Goal: Task Accomplishment & Management: Manage account settings

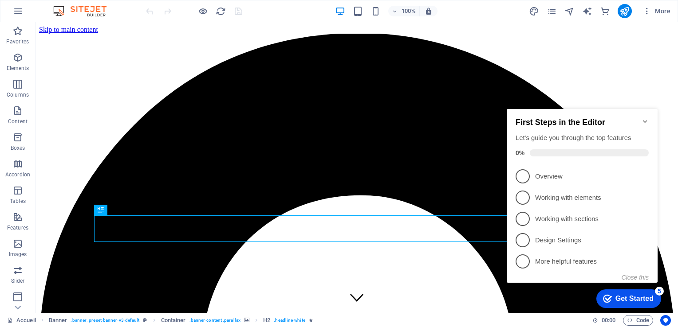
click at [646, 118] on icon "Minimize checklist" at bounding box center [644, 121] width 7 height 7
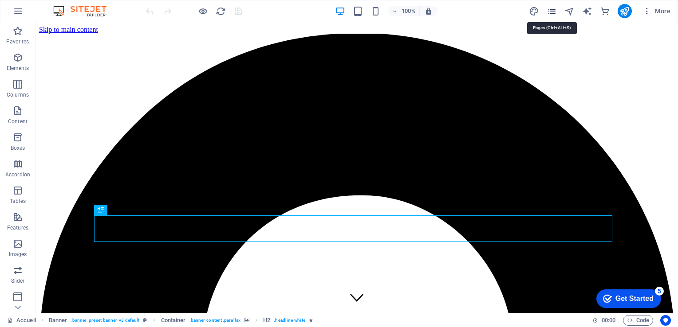
click at [553, 11] on icon "pages" at bounding box center [551, 11] width 10 height 10
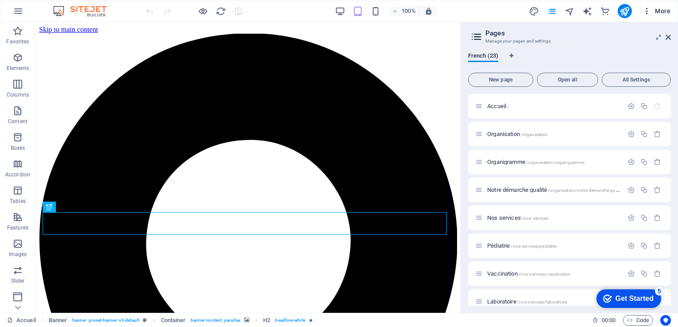
click at [647, 13] on icon "button" at bounding box center [646, 11] width 9 height 9
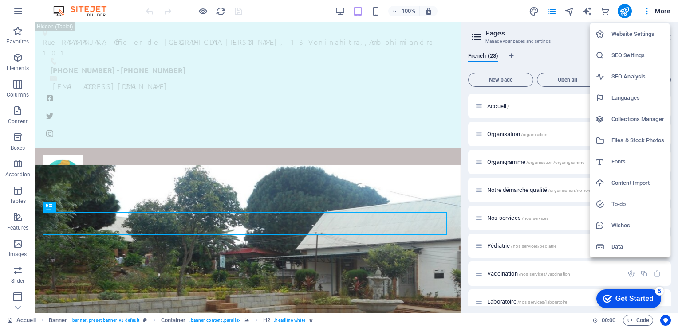
click at [630, 31] on h6 "Website Settings" at bounding box center [637, 34] width 53 height 11
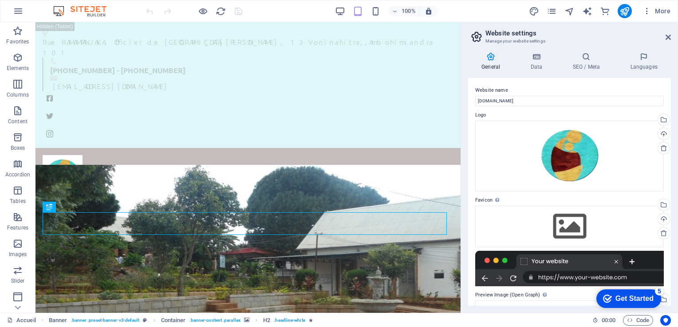
drag, startPoint x: 670, startPoint y: 91, endPoint x: 672, endPoint y: 110, distance: 18.7
click at [672, 110] on div "General Data SEO / Meta Languages Website name [DOMAIN_NAME] Logo Drag files he…" at bounding box center [569, 179] width 217 height 268
click at [536, 63] on h4 "Data" at bounding box center [538, 61] width 42 height 19
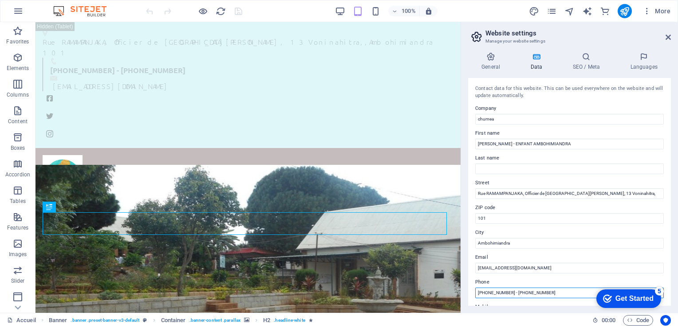
click at [517, 294] on input "[PHONE_NUMBER] - [PHONE_NUMBER]" at bounding box center [569, 293] width 188 height 11
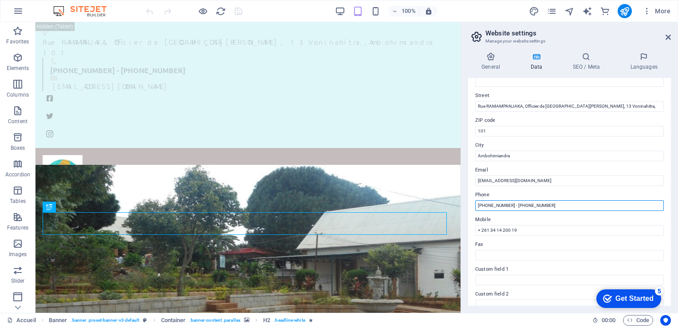
scroll to position [88, 0]
drag, startPoint x: 562, startPoint y: 205, endPoint x: 516, endPoint y: 205, distance: 45.7
click at [516, 205] on input "[PHONE_NUMBER] - [PHONE_NUMBER]" at bounding box center [569, 205] width 188 height 11
type input "[PHONE_NUMBER]"
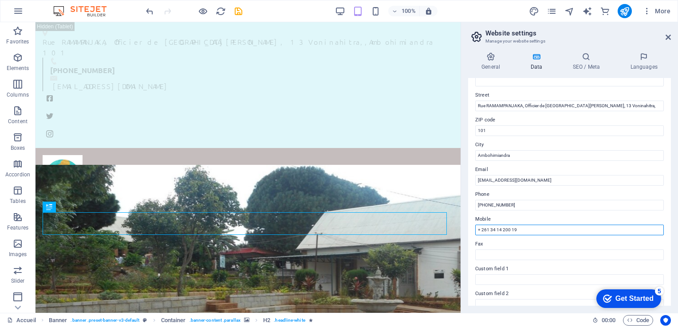
click at [562, 225] on input "+ 261 34 14 200 19" at bounding box center [569, 230] width 188 height 11
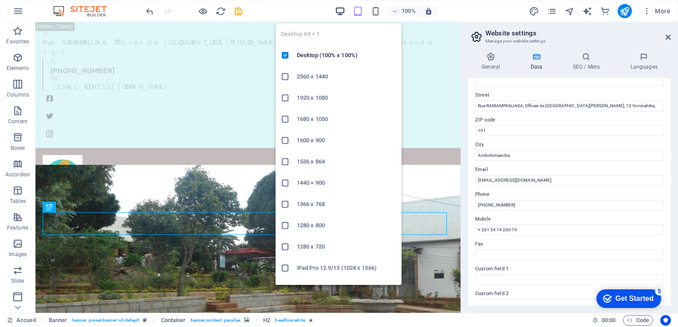
click at [339, 9] on icon "button" at bounding box center [340, 11] width 10 height 10
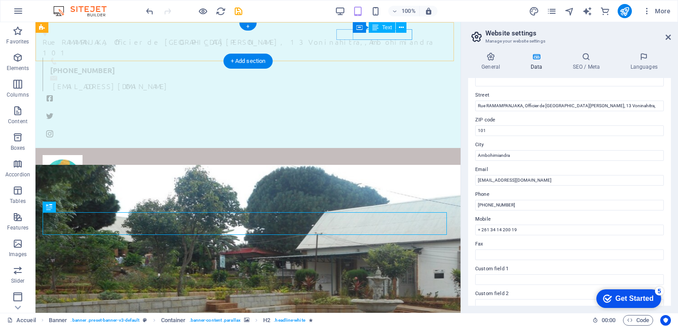
click at [115, 66] on span "[PHONE_NUMBER]" at bounding box center [82, 70] width 65 height 9
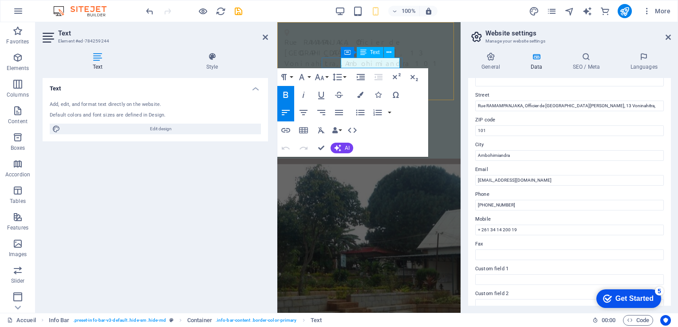
click at [359, 76] on span "[PHONE_NUMBER]" at bounding box center [326, 80] width 65 height 9
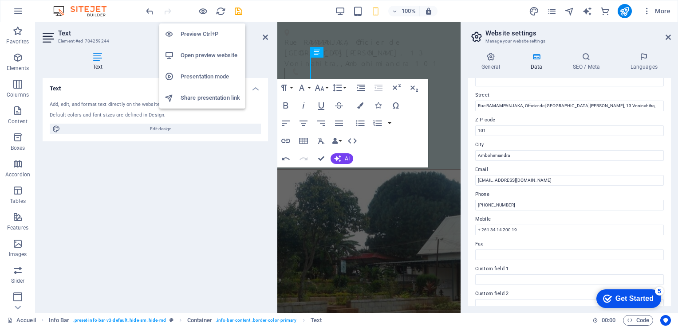
click at [190, 31] on h6 "Preview Ctrl+P" at bounding box center [209, 34] width 59 height 11
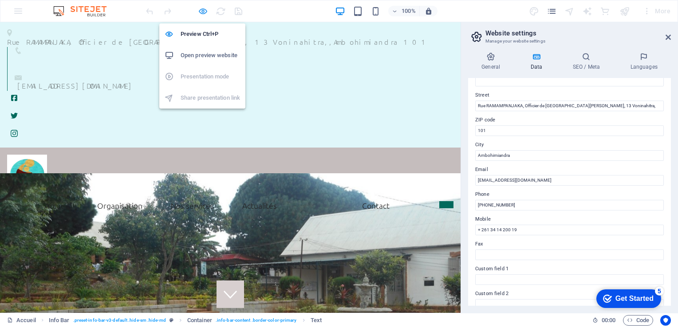
click at [202, 12] on icon "button" at bounding box center [203, 11] width 10 height 10
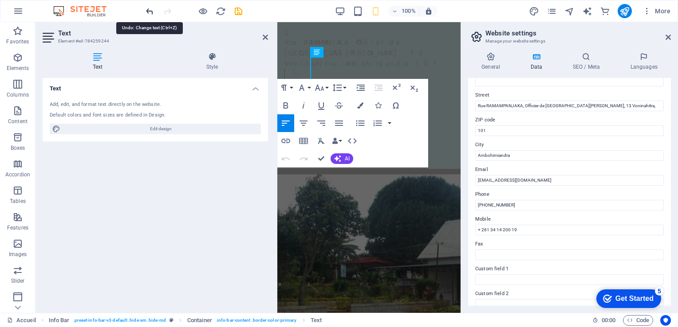
click at [151, 10] on icon "undo" at bounding box center [150, 11] width 10 height 10
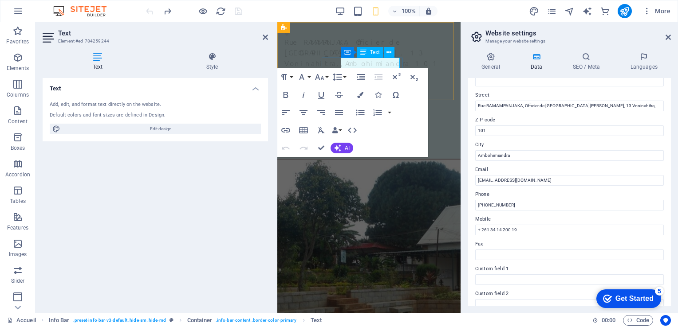
click at [359, 76] on span "[PHONE_NUMBER]" at bounding box center [326, 80] width 65 height 9
click at [268, 38] on aside "Text Element #ed-784259244 Text Style Text Add, edit, and format text directly …" at bounding box center [156, 167] width 242 height 291
click at [264, 37] on icon at bounding box center [265, 37] width 5 height 7
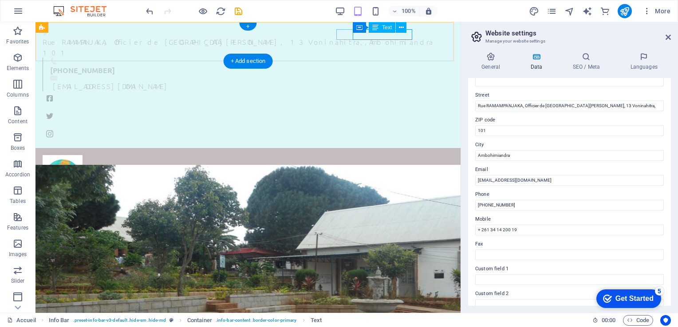
click at [115, 66] on span "[PHONE_NUMBER]" at bounding box center [82, 70] width 65 height 9
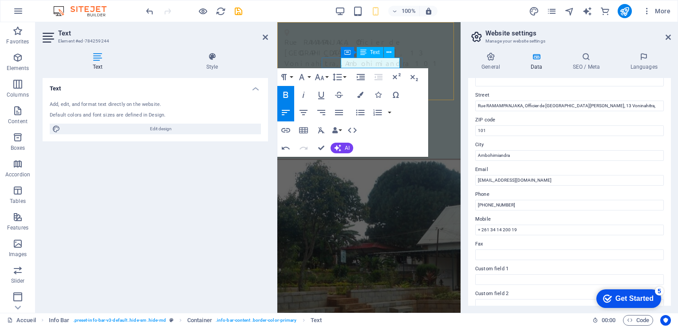
click at [359, 76] on span "[PHONE_NUMBER]" at bounding box center [326, 80] width 65 height 9
click at [373, 75] on p "[PHONE_NUMBER]" at bounding box center [368, 80] width 149 height 11
click at [387, 75] on p "[PHONE_NUMBER]" at bounding box center [368, 80] width 149 height 11
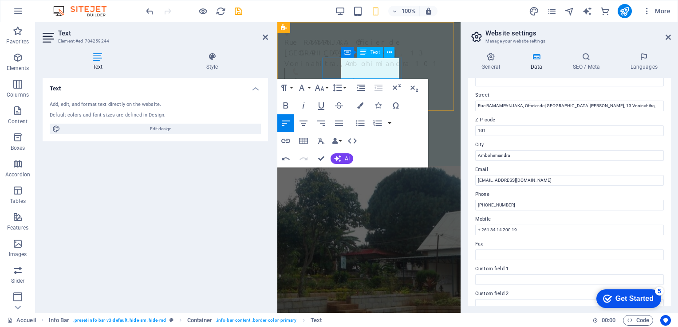
click at [349, 86] on p at bounding box center [368, 91] width 149 height 11
click at [466, 151] on div "General Data SEO / Meta Languages Website name [DOMAIN_NAME] Logo Drag files he…" at bounding box center [569, 179] width 217 height 268
click at [286, 105] on icon "button" at bounding box center [285, 105] width 5 height 6
drag, startPoint x: 345, startPoint y: 63, endPoint x: 398, endPoint y: 76, distance: 54.2
click at [398, 76] on div "[PHONE_NUMBER] ​[PHONE_NUMBER] ​" at bounding box center [368, 86] width 149 height 22
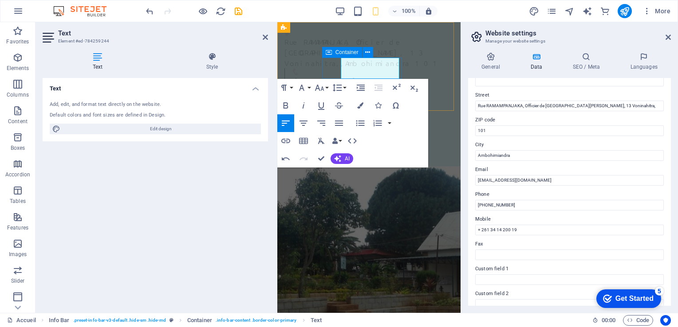
drag, startPoint x: 341, startPoint y: 64, endPoint x: 402, endPoint y: 74, distance: 62.4
click at [402, 74] on div "Rue RAMAMPANJAKA, Officier de [GEOGRAPHIC_DATA][PERSON_NAME], [STREET_ADDRESS] …" at bounding box center [368, 95] width 183 height 147
click at [282, 105] on icon "button" at bounding box center [285, 105] width 11 height 11
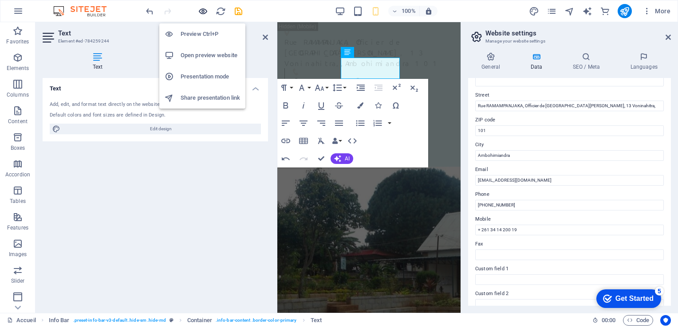
click at [202, 12] on icon "button" at bounding box center [203, 11] width 10 height 10
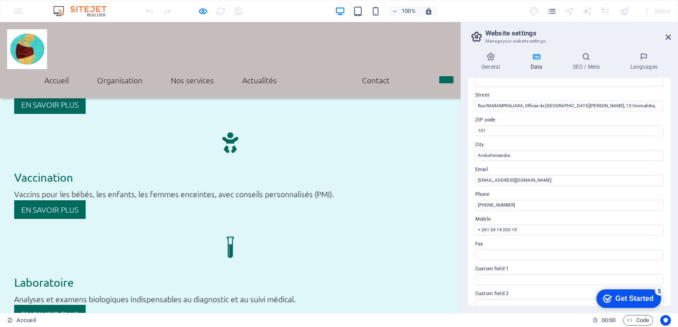
scroll to position [1900, 0]
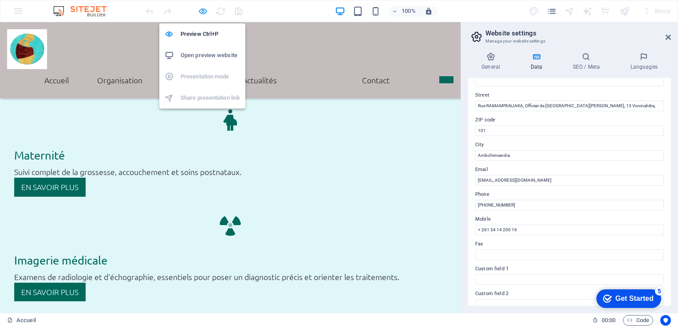
click at [204, 10] on icon "button" at bounding box center [203, 11] width 10 height 10
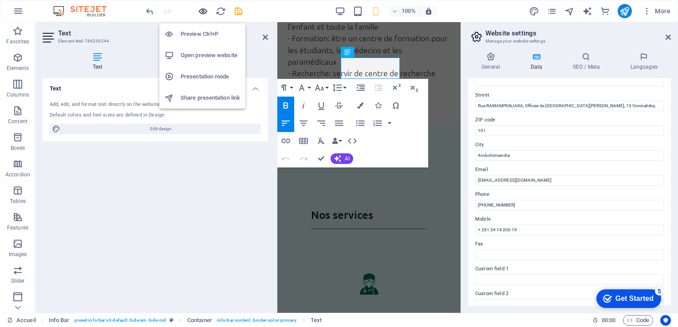
scroll to position [0, 0]
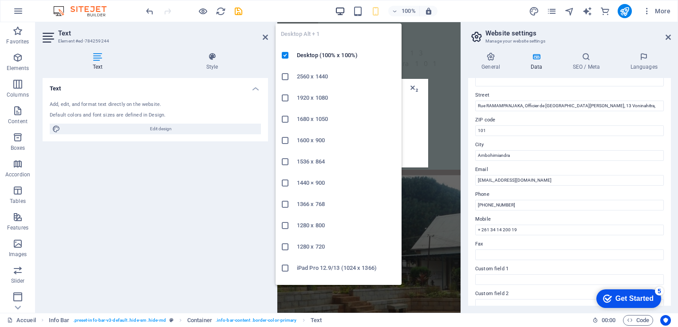
click at [341, 12] on icon "button" at bounding box center [340, 11] width 10 height 10
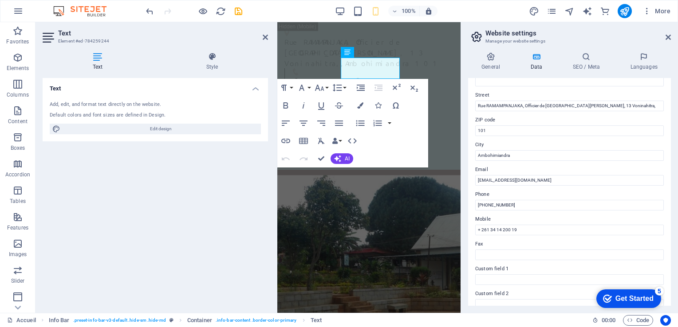
click at [671, 36] on aside "Website settings Manage your website settings General Data SEO / Meta Languages…" at bounding box center [568, 167] width 217 height 291
click at [667, 38] on icon at bounding box center [667, 37] width 5 height 7
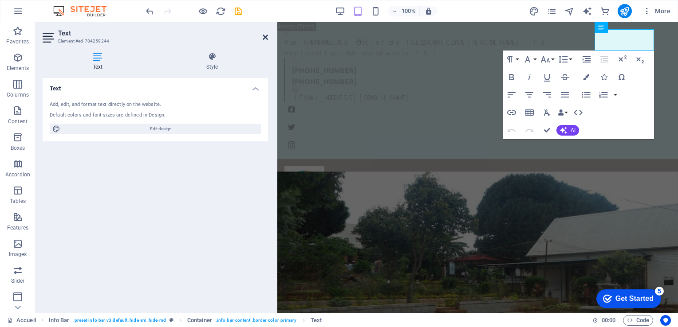
click at [265, 37] on icon at bounding box center [265, 37] width 5 height 7
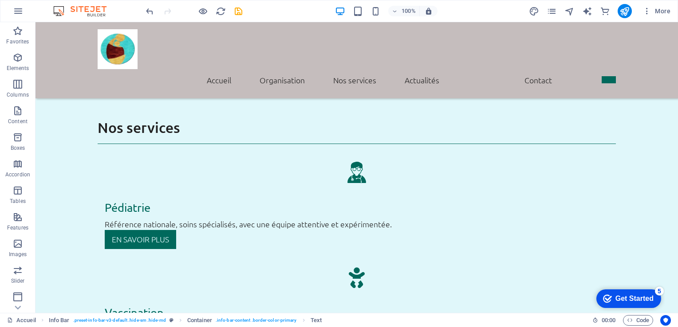
scroll to position [1770, 0]
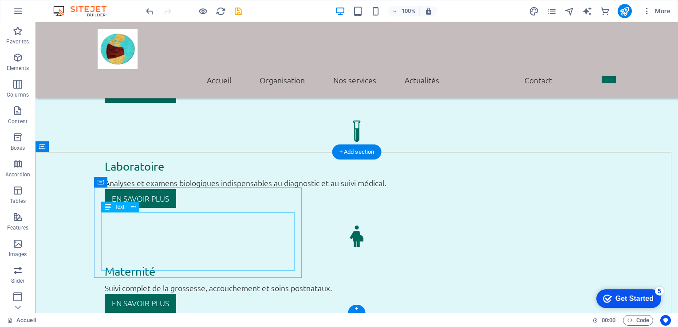
click at [182, 240] on div "H2 Banner Container Menu Bar Info Bar Social Media Icons H4 Text Container Icon…" at bounding box center [356, 167] width 642 height 291
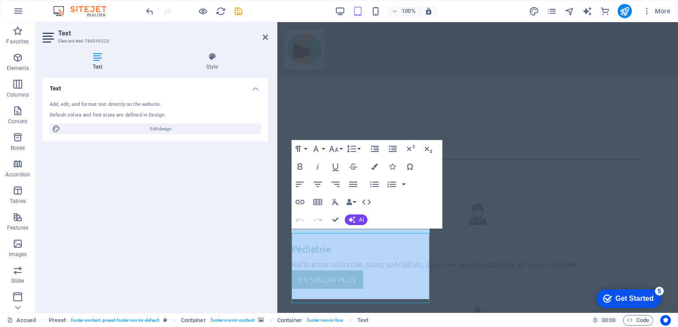
scroll to position [2092, 0]
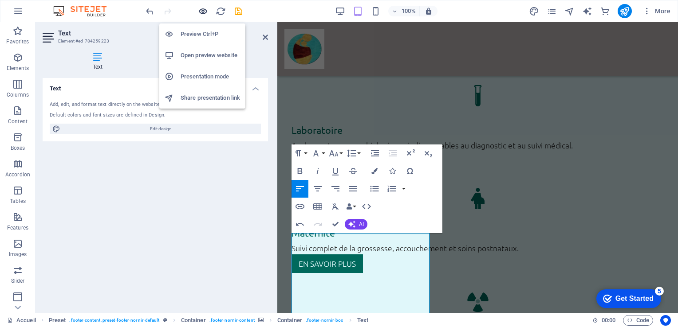
click at [201, 9] on icon "button" at bounding box center [203, 11] width 10 height 10
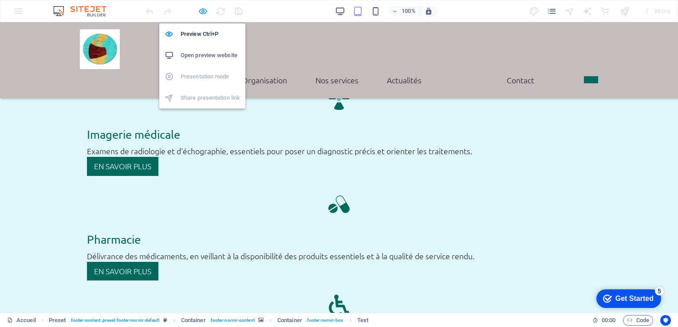
scroll to position [1759, 0]
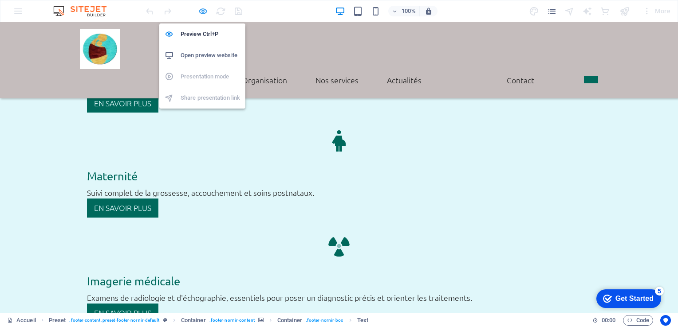
click at [201, 13] on icon "button" at bounding box center [203, 11] width 10 height 10
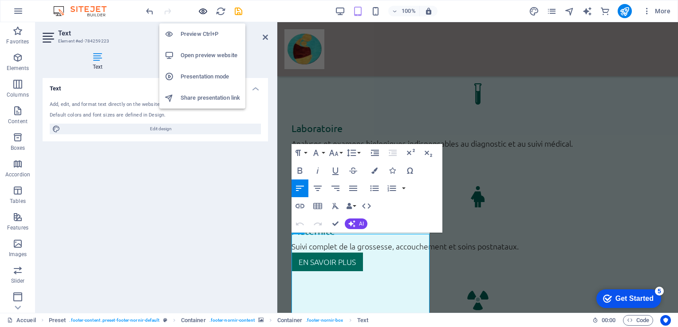
scroll to position [2093, 0]
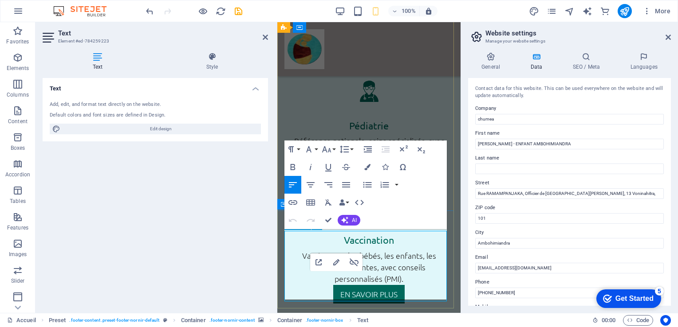
scroll to position [3877, 0]
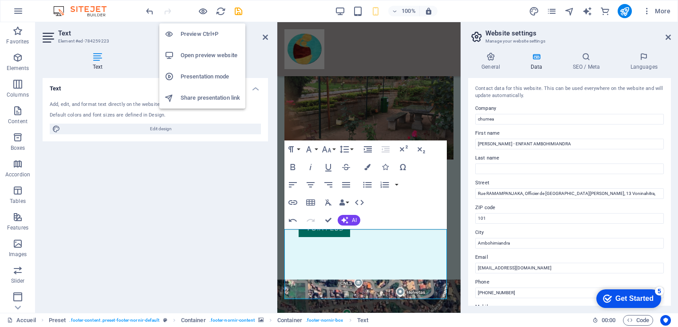
click at [201, 36] on h6 "Preview Ctrl+P" at bounding box center [209, 34] width 59 height 11
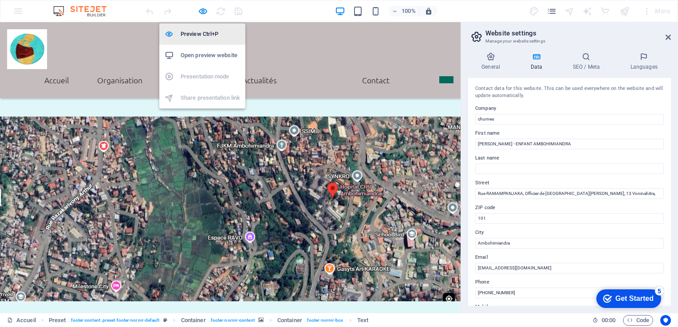
scroll to position [1911, 0]
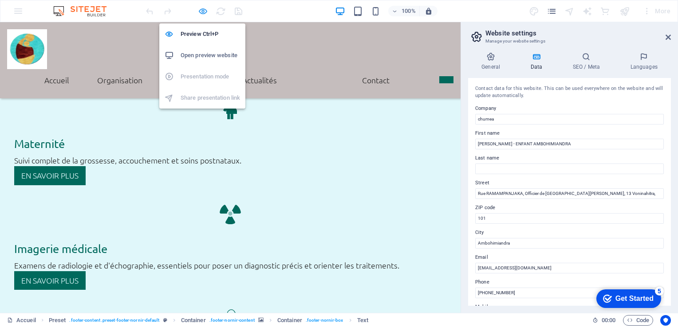
click at [201, 11] on icon "button" at bounding box center [203, 11] width 10 height 10
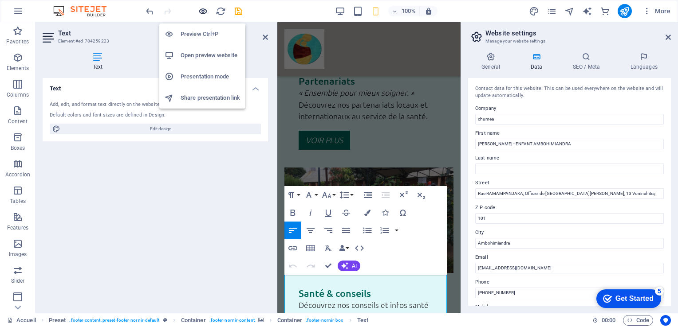
scroll to position [3761, 0]
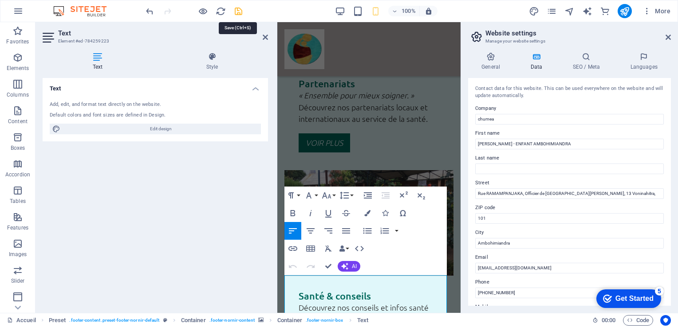
click at [237, 13] on icon "save" at bounding box center [238, 11] width 10 height 10
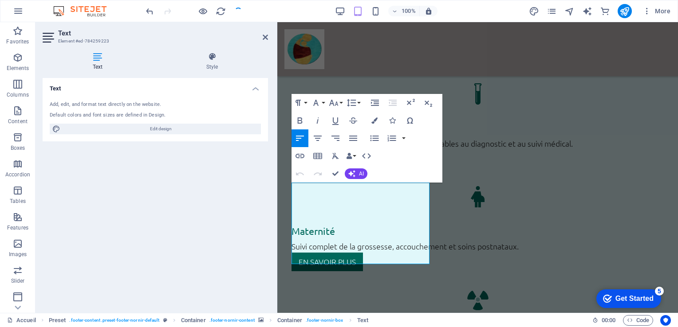
scroll to position [2143, 0]
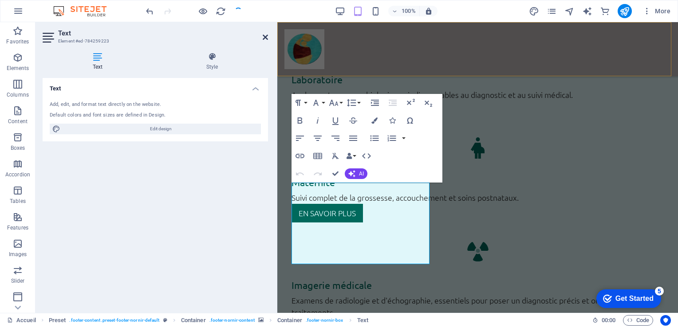
click at [264, 36] on icon at bounding box center [265, 37] width 5 height 7
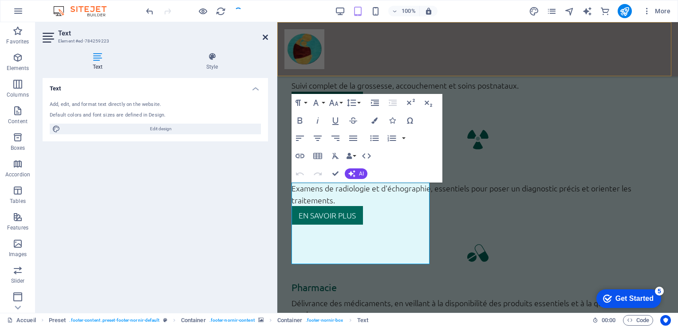
scroll to position [1782, 0]
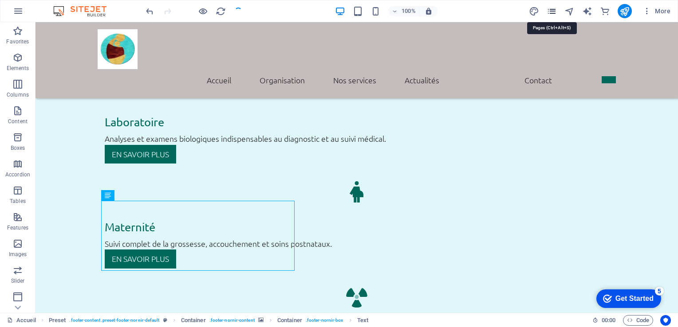
click at [554, 10] on icon "pages" at bounding box center [551, 11] width 10 height 10
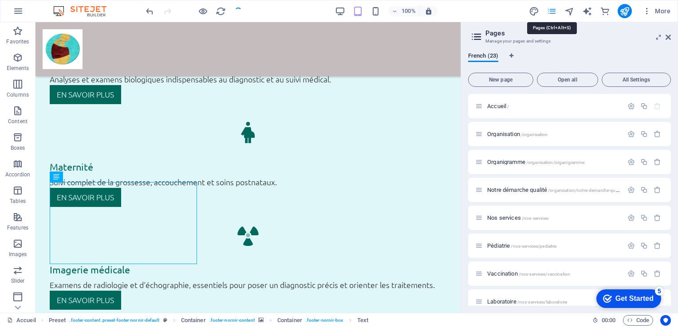
scroll to position [2125, 0]
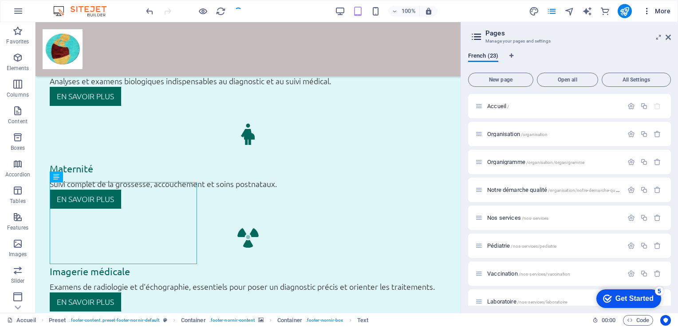
click at [646, 11] on icon "button" at bounding box center [646, 11] width 9 height 9
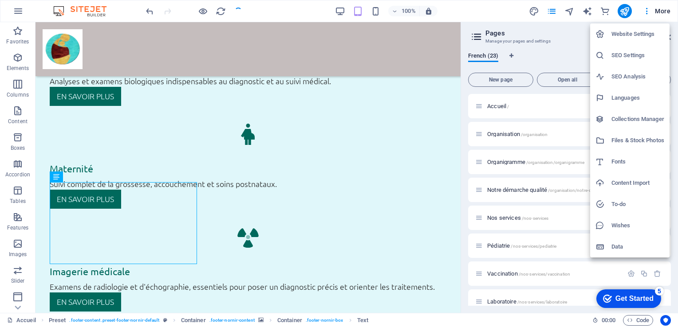
click at [612, 243] on h6 "Data" at bounding box center [637, 247] width 53 height 11
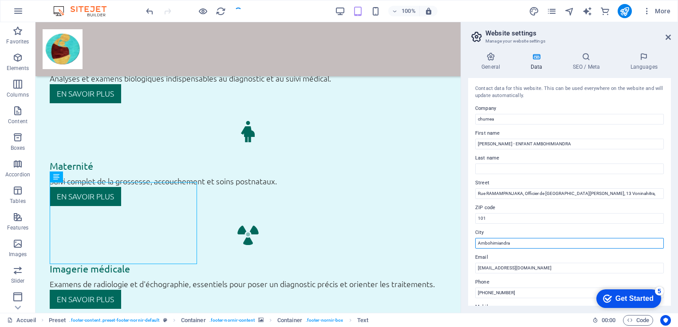
click at [512, 243] on input "Ambohimiandra" at bounding box center [569, 243] width 188 height 11
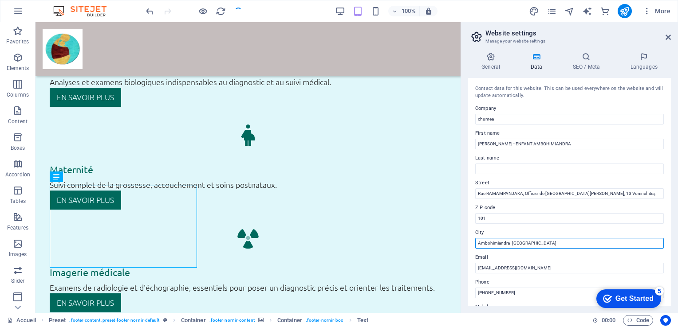
type input "Ambohimiandra -[GEOGRAPHIC_DATA]"
click at [586, 251] on div "Contact data for this website. This can be used everywhere on the website and w…" at bounding box center [569, 192] width 203 height 228
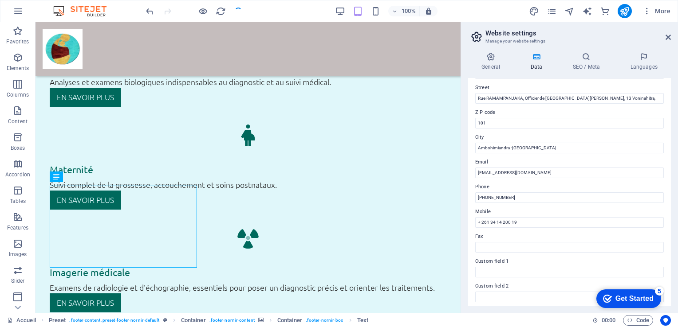
scroll to position [90, 0]
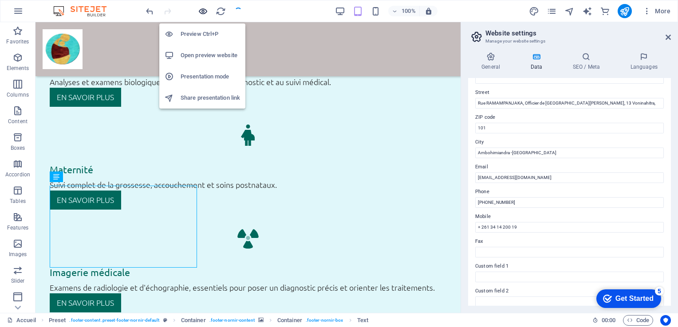
click at [201, 12] on icon "button" at bounding box center [203, 11] width 10 height 10
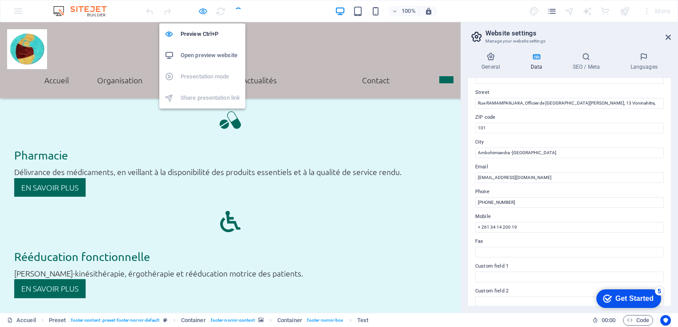
scroll to position [1911, 0]
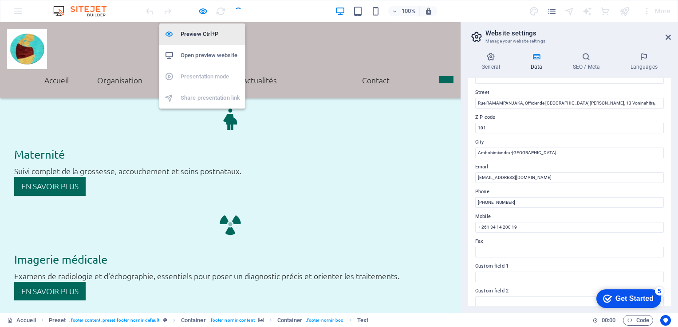
click at [202, 31] on h6 "Preview Ctrl+P" at bounding box center [209, 34] width 59 height 11
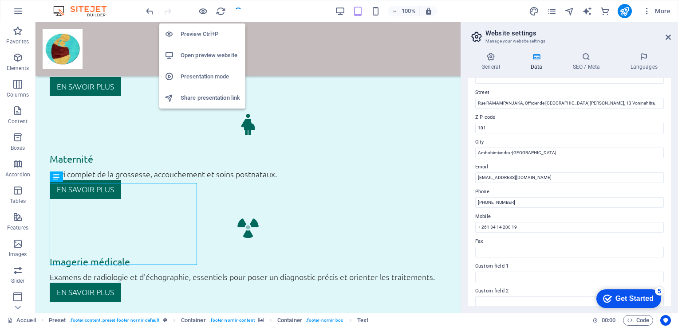
scroll to position [2121, 0]
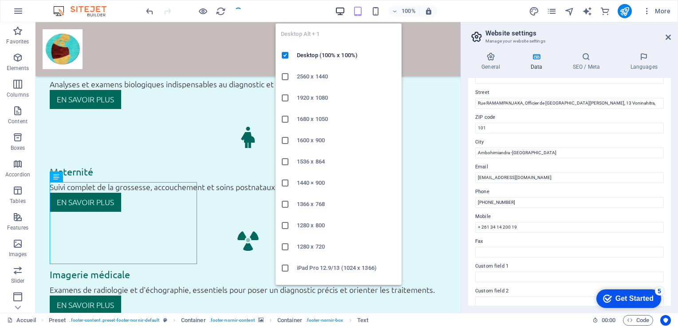
click at [341, 11] on icon "button" at bounding box center [340, 11] width 10 height 10
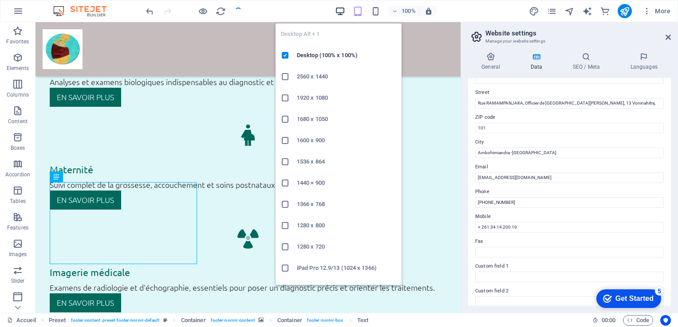
click at [341, 11] on icon "button" at bounding box center [340, 11] width 10 height 10
